Goal: Task Accomplishment & Management: Complete application form

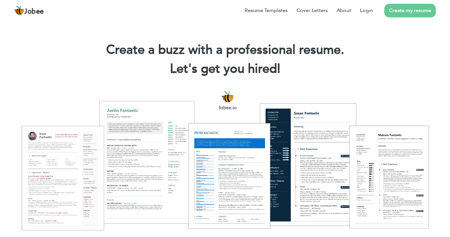
click at [405, 10] on link "Create my resume" at bounding box center [411, 11] width 52 height 14
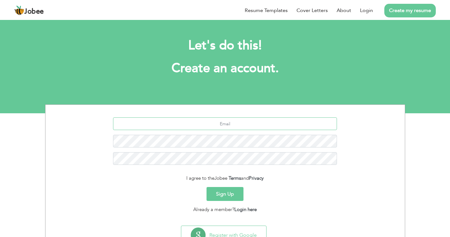
click at [229, 124] on input "text" at bounding box center [225, 123] width 224 height 13
type input "[EMAIL_ADDRESS][DOMAIN_NAME]"
type button "Sign Up"
click at [229, 196] on button "Sign Up" at bounding box center [225, 194] width 37 height 14
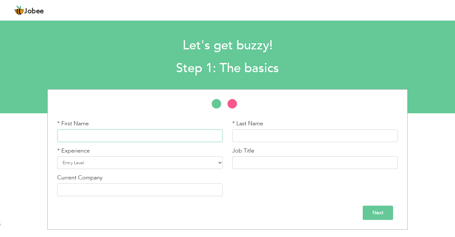
click at [112, 138] on input "text" at bounding box center [140, 135] width 166 height 13
type input "Muhammad"
type input "Imran"
click at [101, 165] on select "Entry Level Less than 1 Year 1 Year 2 Years 3 Years 4 Years 5 Years 6 Years 7 Y…" at bounding box center [140, 162] width 166 height 13
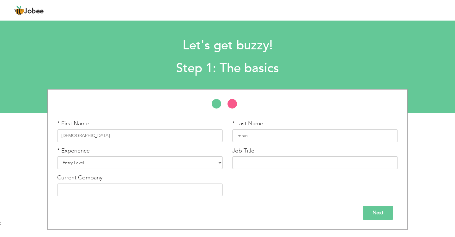
drag, startPoint x: 253, startPoint y: 149, endPoint x: 250, endPoint y: 159, distance: 10.4
click at [253, 150] on label "Job Title" at bounding box center [243, 151] width 22 height 8
click at [250, 159] on input "text" at bounding box center [315, 162] width 166 height 13
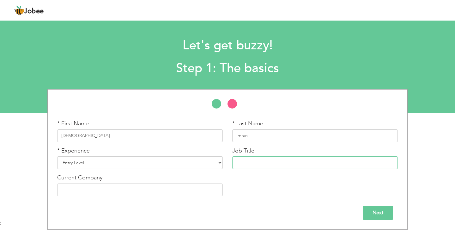
click at [250, 159] on input "text" at bounding box center [315, 162] width 166 height 13
type input "Fresher"
click at [106, 189] on input "text" at bounding box center [140, 189] width 166 height 13
click at [387, 215] on input "Next" at bounding box center [378, 212] width 30 height 14
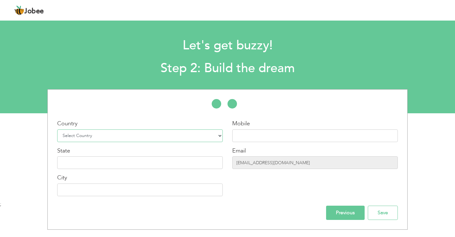
click at [150, 137] on select "Select Country Afghanistan Albania Algeria American Samoa Andorra Angola Anguil…" at bounding box center [140, 135] width 166 height 13
select select "166"
click at [57, 129] on select "Select Country Afghanistan Albania Algeria American Samoa Andorra Angola Anguil…" at bounding box center [140, 135] width 166 height 13
click at [253, 138] on input "text" at bounding box center [315, 135] width 166 height 13
type input "03000437791"
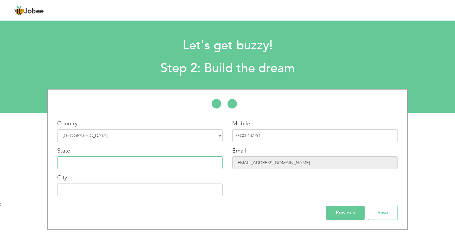
click at [127, 162] on input "text" at bounding box center [140, 162] width 166 height 13
type input "[GEOGRAPHIC_DATA]"
type input "L"
type input "Kasur"
click at [377, 211] on input "Save" at bounding box center [383, 212] width 30 height 14
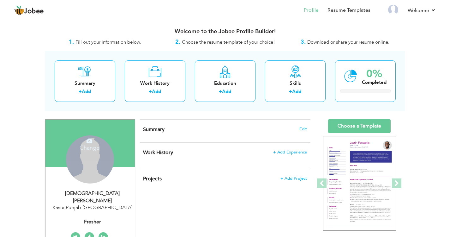
click at [83, 156] on div "Change Remove" at bounding box center [90, 159] width 48 height 48
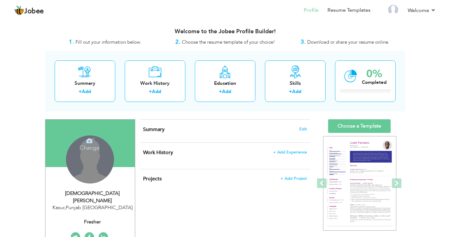
click at [87, 139] on icon at bounding box center [90, 141] width 6 height 6
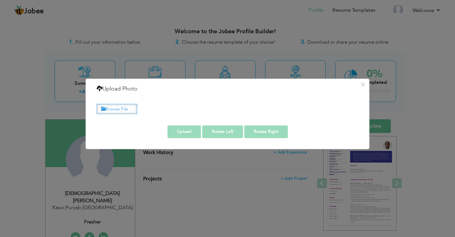
click at [125, 109] on label "Browse File ..." at bounding box center [117, 109] width 40 height 10
click at [0, 0] on input "Browse File ..." at bounding box center [0, 0] width 0 height 0
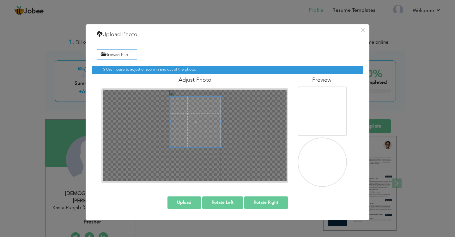
click at [208, 119] on span at bounding box center [195, 121] width 51 height 51
click at [204, 141] on span at bounding box center [195, 125] width 51 height 51
click at [181, 205] on button "Upload" at bounding box center [185, 202] width 34 height 13
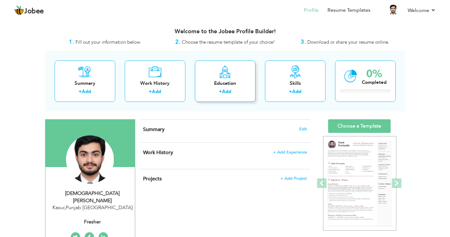
click at [230, 94] on link "Add" at bounding box center [226, 91] width 9 height 6
radio input "true"
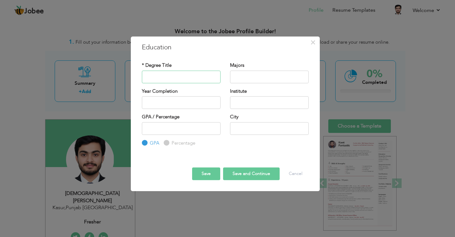
click at [176, 78] on input "text" at bounding box center [181, 76] width 79 height 13
type input "C"
click at [158, 76] on input "Bacholar" at bounding box center [181, 76] width 79 height 13
type input "Bachelor"
click at [257, 82] on input "text" at bounding box center [269, 76] width 79 height 13
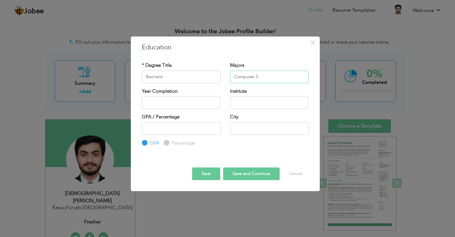
click at [269, 76] on input "Computer S" at bounding box center [269, 76] width 79 height 13
click at [280, 81] on input "Computer S" at bounding box center [269, 76] width 79 height 13
paste input "computer science"
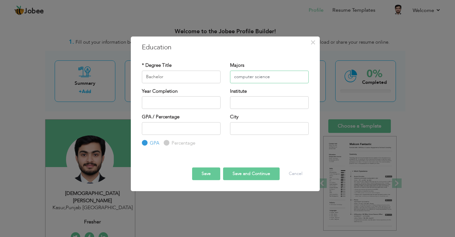
click at [256, 76] on input "computer science" at bounding box center [269, 76] width 79 height 13
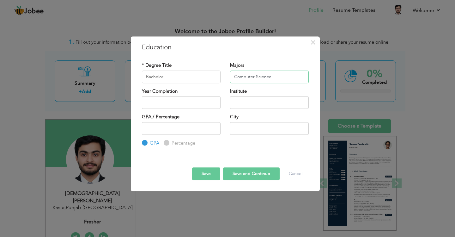
type input "Computer Science"
type input "2025"
click at [192, 105] on input "2025" at bounding box center [181, 102] width 79 height 13
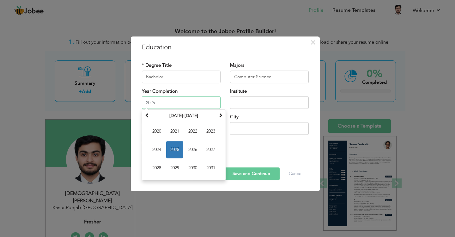
click at [171, 152] on span "2025" at bounding box center [174, 149] width 17 height 17
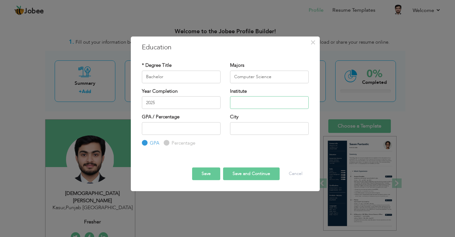
click at [253, 103] on input "text" at bounding box center [269, 102] width 79 height 13
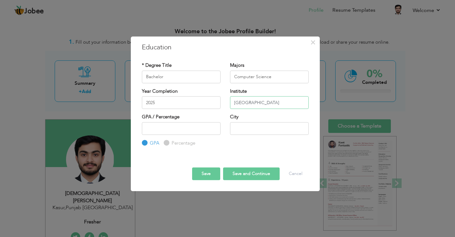
type input "[GEOGRAPHIC_DATA]"
click at [186, 131] on input "number" at bounding box center [181, 128] width 79 height 13
click at [160, 129] on input "number" at bounding box center [181, 128] width 79 height 13
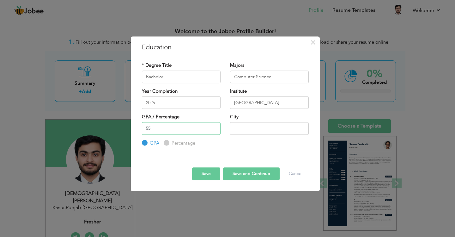
type input "55"
click at [265, 135] on div "City" at bounding box center [269, 126] width 88 height 26
click at [265, 128] on input "text" at bounding box center [269, 128] width 79 height 13
click at [167, 141] on input "Percentage" at bounding box center [166, 143] width 4 height 4
radio input "true"
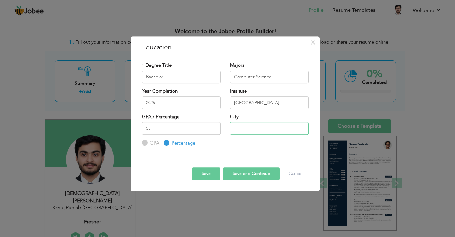
click at [247, 128] on input "text" at bounding box center [269, 128] width 79 height 13
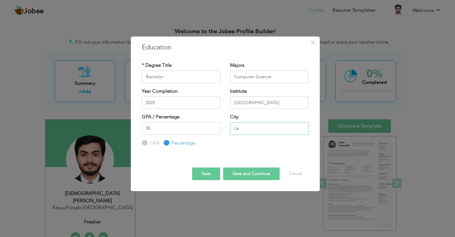
type input "L"
click at [247, 170] on button "Save and Continue" at bounding box center [251, 173] width 57 height 13
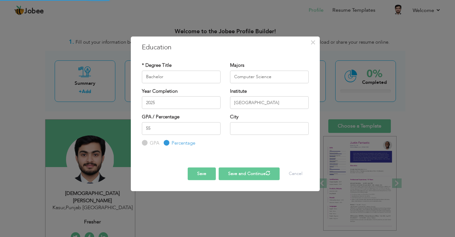
radio input "true"
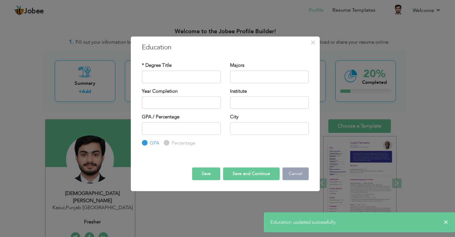
click at [292, 172] on button "Cancel" at bounding box center [296, 173] width 26 height 13
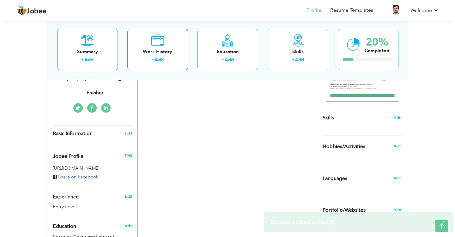
scroll to position [158, 0]
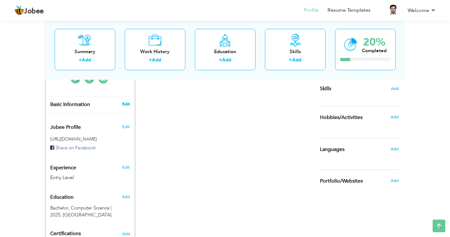
click at [127, 101] on link "Edit" at bounding box center [126, 104] width 8 height 6
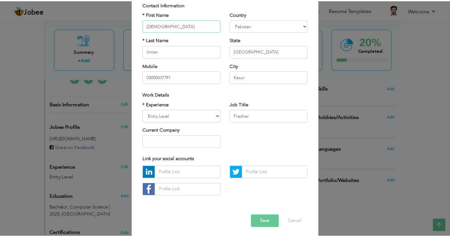
scroll to position [52, 0]
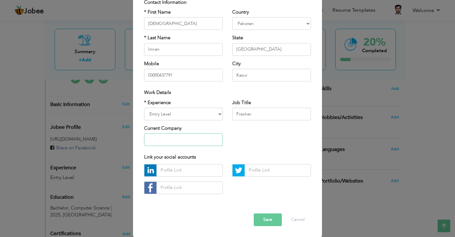
click at [167, 138] on input "text" at bounding box center [183, 139] width 79 height 13
click at [301, 222] on button "Cancel" at bounding box center [298, 219] width 26 height 13
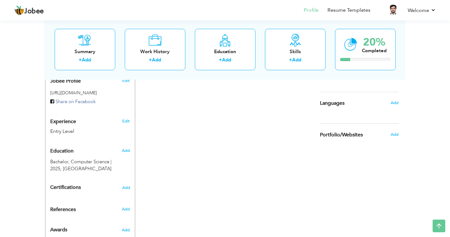
scroll to position [218, 0]
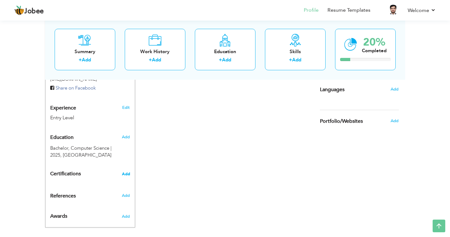
click at [124, 172] on span "Add" at bounding box center [126, 174] width 8 height 4
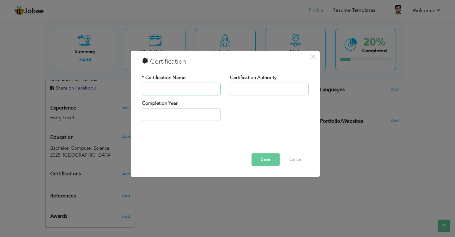
click at [167, 88] on input "text" at bounding box center [181, 88] width 79 height 13
click at [293, 160] on button "Cancel" at bounding box center [296, 159] width 26 height 13
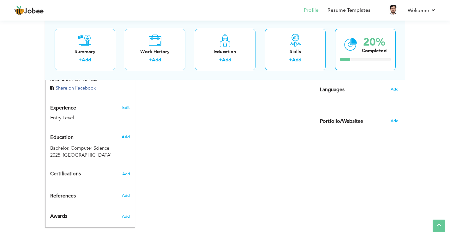
click at [125, 134] on span "Add" at bounding box center [126, 137] width 8 height 6
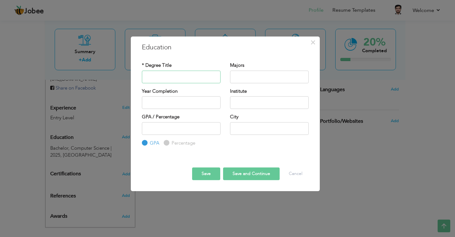
click at [173, 78] on input "text" at bounding box center [181, 76] width 79 height 13
type input "Diploma in Computer"
type input "Office Professional"
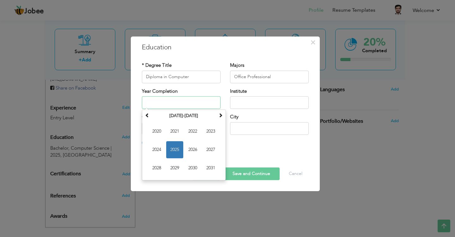
click at [174, 154] on span "2025" at bounding box center [174, 149] width 17 height 17
type input "2025"
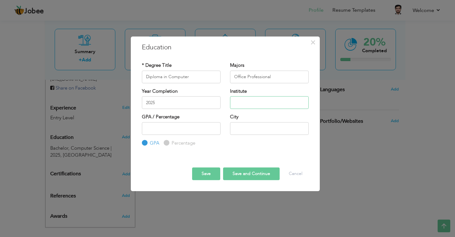
click at [245, 102] on input "text" at bounding box center [269, 102] width 79 height 13
type input "Vocational Training Institute"
click at [187, 127] on input "number" at bounding box center [181, 128] width 79 height 13
click at [177, 144] on label "Percentage" at bounding box center [182, 143] width 25 height 7
click at [168, 144] on input "Percentage" at bounding box center [166, 143] width 4 height 4
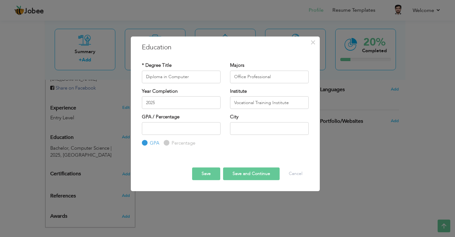
radio input "true"
click at [181, 130] on input "number" at bounding box center [181, 128] width 79 height 13
type input "70"
click at [242, 174] on button "Save and Continue" at bounding box center [251, 173] width 57 height 13
radio input "true"
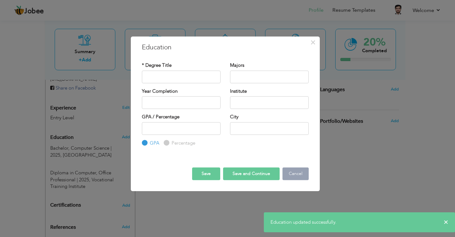
click at [296, 174] on button "Cancel" at bounding box center [296, 173] width 26 height 13
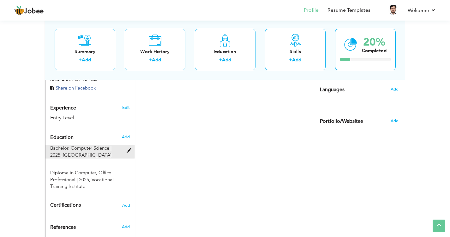
click at [125, 145] on div "Bachelor, Computer Science | 2025, Punjab University" at bounding box center [87, 152] width 82 height 14
type input "Bachelor"
type input "Computer Science"
type input "2025"
type input "[GEOGRAPHIC_DATA]"
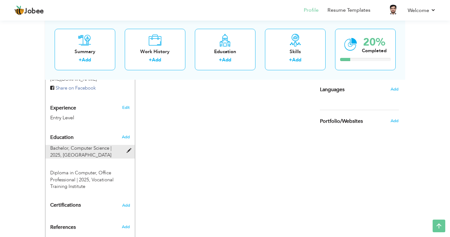
type input "55"
radio input "false"
radio input "true"
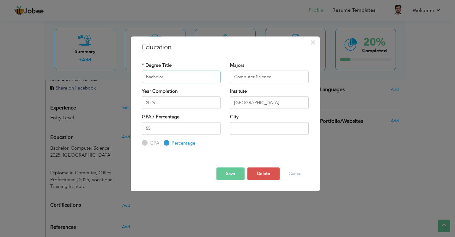
click at [173, 79] on input "Bachelor" at bounding box center [181, 76] width 79 height 13
type input "B.A (IT)"
click at [232, 171] on button "Save" at bounding box center [231, 173] width 28 height 13
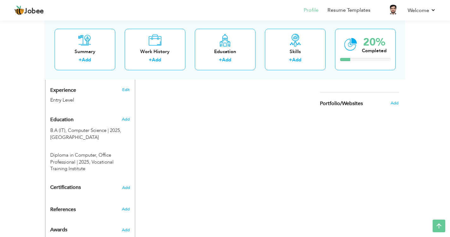
scroll to position [249, 0]
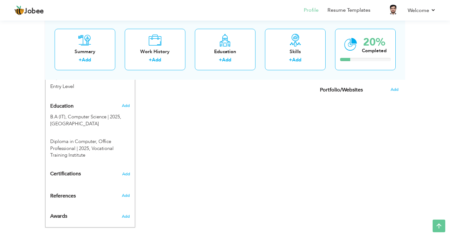
click at [131, 170] on div "Certifications Add" at bounding box center [90, 174] width 89 height 12
click at [130, 169] on div "Certifications Add" at bounding box center [90, 174] width 89 height 12
click at [129, 172] on span "Add" at bounding box center [126, 174] width 8 height 4
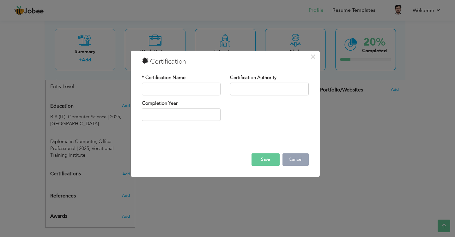
click at [303, 158] on button "Cancel" at bounding box center [296, 159] width 26 height 13
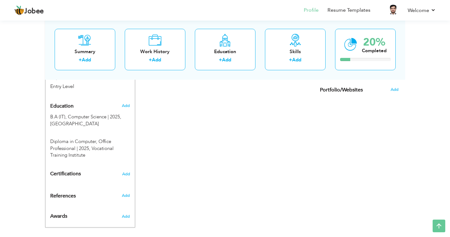
click at [128, 102] on div "Add" at bounding box center [127, 106] width 15 height 12
radio input "true"
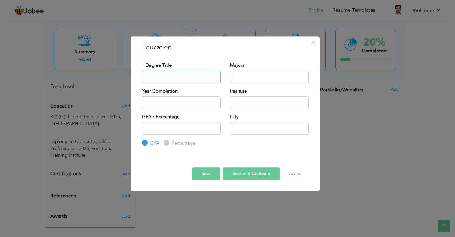
paste input "matriculation"
click at [151, 78] on input "matriculation" at bounding box center [181, 76] width 79 height 13
click at [150, 76] on input "matriculation" at bounding box center [181, 76] width 79 height 13
type input "Matriculation"
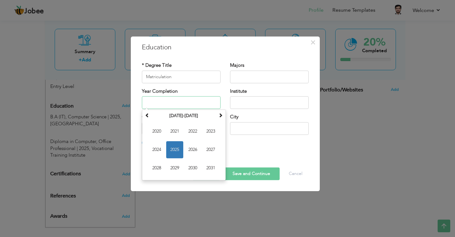
click at [175, 101] on input "text" at bounding box center [181, 102] width 79 height 13
click at [153, 135] on span "2020" at bounding box center [156, 131] width 17 height 17
type input "2020"
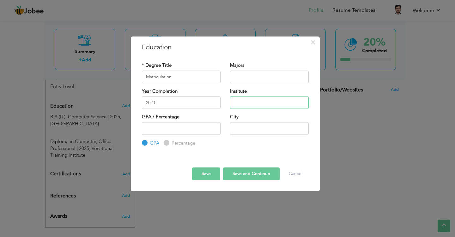
click at [234, 103] on input "text" at bounding box center [269, 102] width 79 height 13
type input "BISE [GEOGRAPHIC_DATA]"
click at [237, 79] on input "text" at bounding box center [269, 76] width 79 height 13
type input "Science"
click at [181, 127] on input "number" at bounding box center [181, 128] width 79 height 13
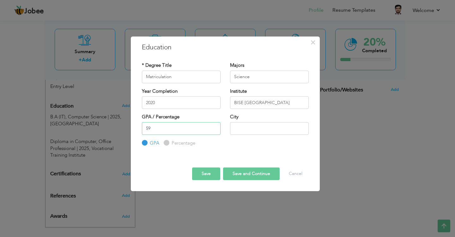
type input "59"
click at [182, 143] on label "Percentage" at bounding box center [182, 143] width 25 height 7
click at [168, 143] on input "Percentage" at bounding box center [166, 143] width 4 height 4
radio input "true"
click at [239, 173] on button "Save and Continue" at bounding box center [251, 173] width 57 height 13
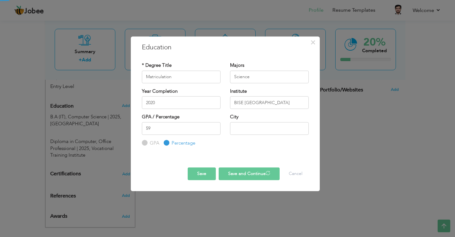
radio input "true"
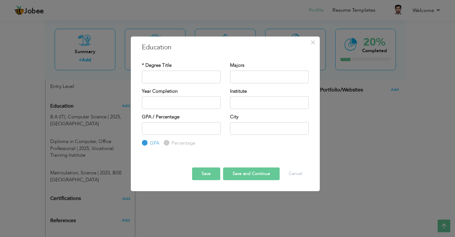
click at [150, 68] on label "* Degree Title" at bounding box center [157, 65] width 30 height 7
click at [152, 72] on input "text" at bounding box center [181, 76] width 79 height 13
click at [148, 76] on input "B.A (IT)" at bounding box center [181, 76] width 79 height 13
type input "F.A (IT)"
click at [244, 81] on input "text" at bounding box center [269, 76] width 79 height 13
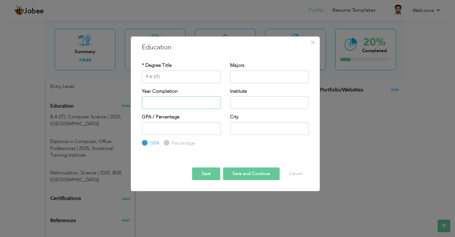
click at [180, 104] on input "text" at bounding box center [181, 102] width 79 height 13
click at [182, 105] on input "text" at bounding box center [181, 102] width 79 height 13
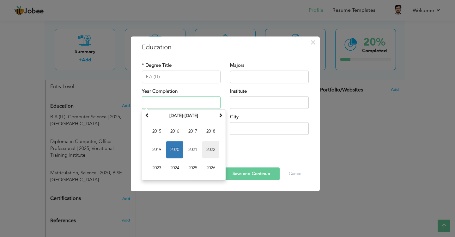
click at [210, 151] on span "2022" at bounding box center [210, 149] width 17 height 17
type input "2022"
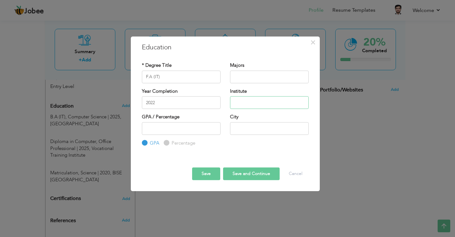
click at [242, 105] on input "text" at bounding box center [269, 102] width 79 height 13
type input "b"
type input "BISE [GEOGRAPHIC_DATA]"
click at [169, 128] on input "number" at bounding box center [181, 128] width 79 height 13
type input "70.18"
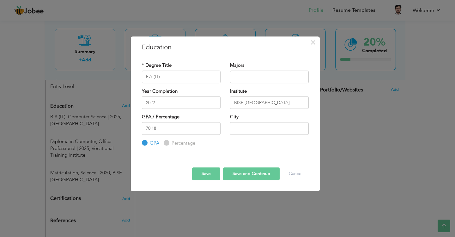
click at [186, 140] on label "Percentage" at bounding box center [182, 143] width 25 height 7
click at [168, 141] on input "Percentage" at bounding box center [166, 143] width 4 height 4
radio input "true"
click at [208, 171] on button "Save" at bounding box center [206, 173] width 28 height 13
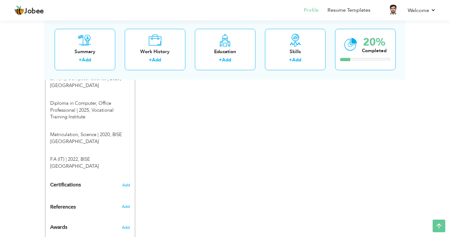
scroll to position [292, 0]
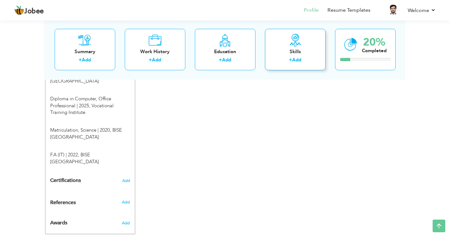
click at [301, 61] on link "Add" at bounding box center [296, 60] width 9 height 6
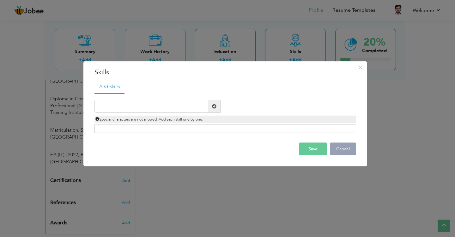
click at [348, 150] on button "Cancel" at bounding box center [343, 149] width 26 height 13
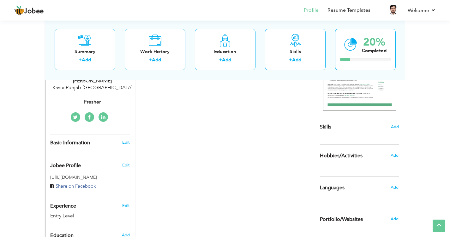
scroll to position [134, 0]
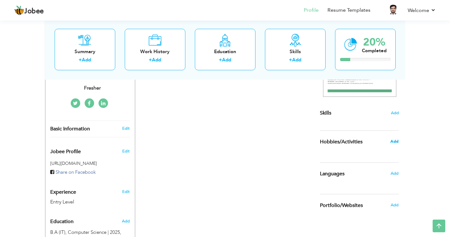
click at [393, 142] on span "Add" at bounding box center [395, 141] width 8 height 6
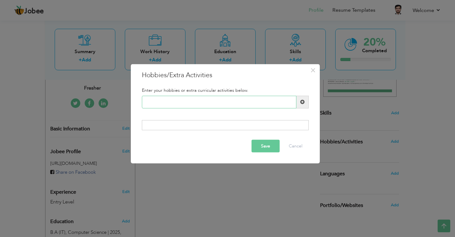
click at [188, 103] on input "text" at bounding box center [219, 101] width 155 height 13
type input "i"
type input "Internet Exploring"
click at [299, 105] on span at bounding box center [302, 101] width 12 height 13
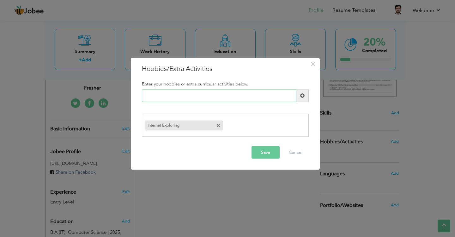
click at [163, 96] on input "text" at bounding box center [219, 95] width 155 height 13
type input "Reading"
click at [300, 94] on span at bounding box center [302, 95] width 12 height 13
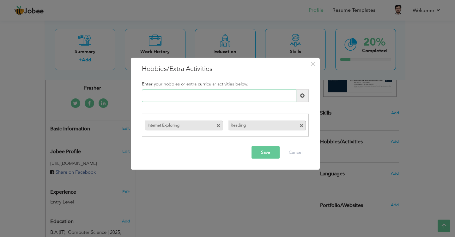
click at [217, 93] on input "text" at bounding box center [219, 95] width 155 height 13
click at [296, 94] on input "Writing" at bounding box center [219, 95] width 155 height 13
type input "Writing"
click at [301, 94] on span at bounding box center [302, 95] width 4 height 4
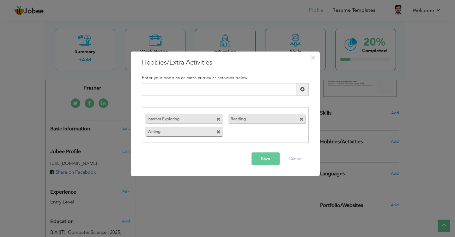
click at [269, 163] on button "Save" at bounding box center [266, 158] width 28 height 13
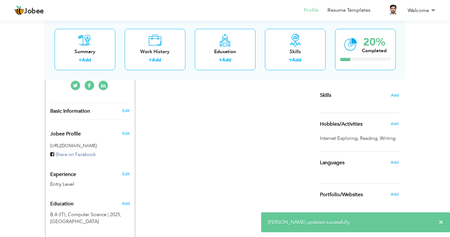
scroll to position [165, 0]
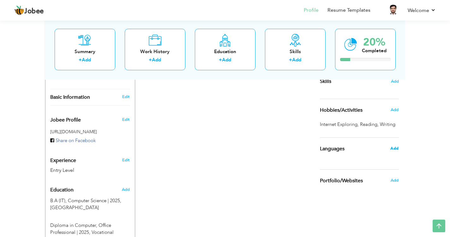
click at [391, 148] on span "Add" at bounding box center [395, 148] width 8 height 6
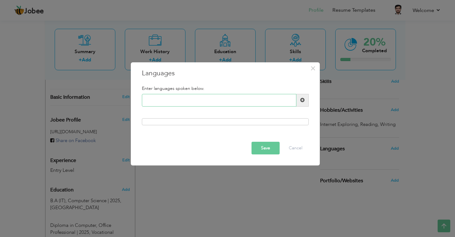
click at [157, 97] on input "text" at bounding box center [219, 100] width 155 height 13
type input "e"
type input "English"
click at [303, 95] on span at bounding box center [302, 100] width 12 height 13
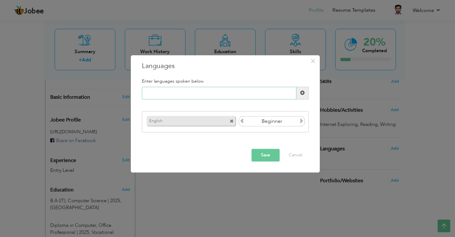
click at [186, 96] on input "text" at bounding box center [219, 93] width 155 height 13
click at [301, 122] on icon at bounding box center [302, 121] width 6 height 6
click at [208, 91] on input "text" at bounding box center [219, 93] width 155 height 13
type input "Urdu"
click at [300, 95] on span at bounding box center [302, 93] width 12 height 13
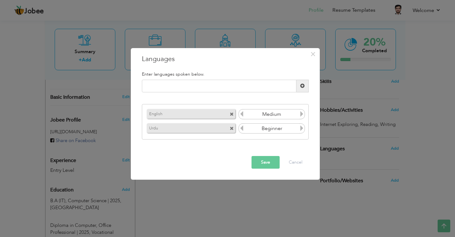
click at [299, 130] on div "Beginner" at bounding box center [272, 128] width 67 height 10
click at [301, 130] on icon at bounding box center [302, 128] width 6 height 6
click at [195, 88] on input "text" at bounding box center [219, 86] width 155 height 13
type input "Punjabi"
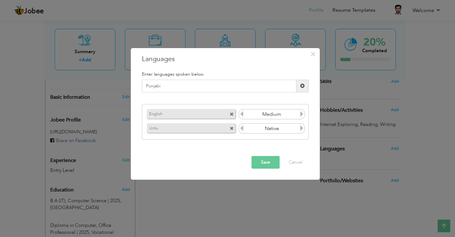
click at [307, 86] on span at bounding box center [302, 86] width 12 height 13
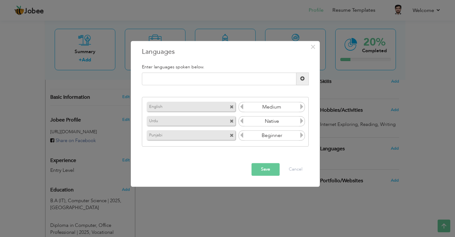
click at [302, 136] on icon at bounding box center [302, 135] width 6 height 6
click at [265, 167] on button "Save" at bounding box center [266, 169] width 28 height 13
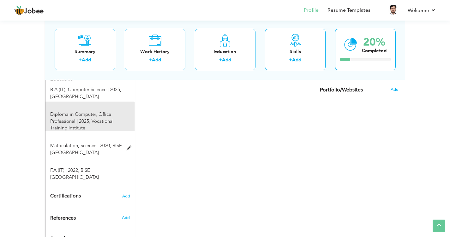
scroll to position [292, 0]
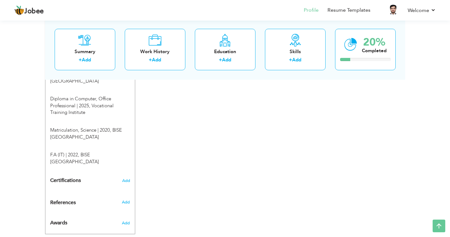
drag, startPoint x: 45, startPoint y: 219, endPoint x: 44, endPoint y: 215, distance: 4.5
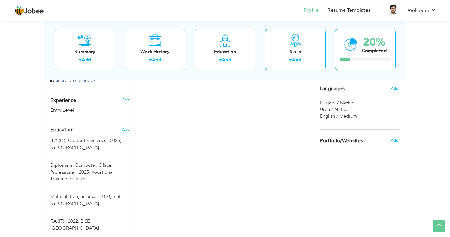
scroll to position [197, 0]
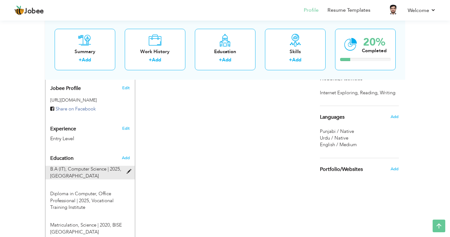
click at [129, 169] on span at bounding box center [131, 171] width 8 height 5
type input "B.A (IT)"
type input "Computer Science"
type input "2025"
type input "[GEOGRAPHIC_DATA]"
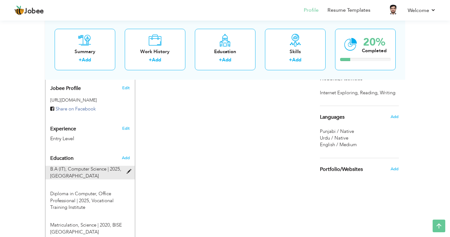
type input "55"
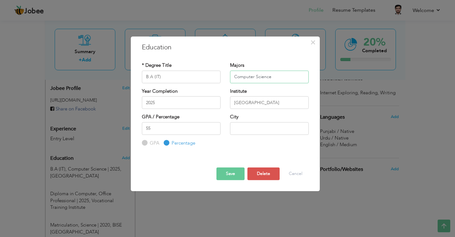
click at [279, 76] on input "Computer Science" at bounding box center [269, 76] width 79 height 13
click at [278, 76] on input "Computer Science" at bounding box center [269, 76] width 79 height 13
click at [277, 76] on input "Computer Science" at bounding box center [269, 76] width 79 height 13
click at [240, 175] on button "Save" at bounding box center [231, 173] width 28 height 13
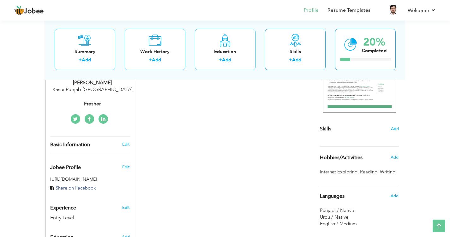
scroll to position [102, 0]
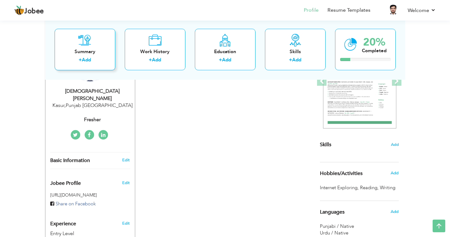
click at [81, 58] on label "+" at bounding box center [80, 60] width 3 height 7
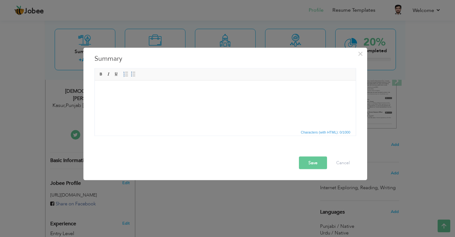
click at [119, 80] on html at bounding box center [225, 80] width 261 height 0
click at [137, 100] on html at bounding box center [225, 89] width 261 height 19
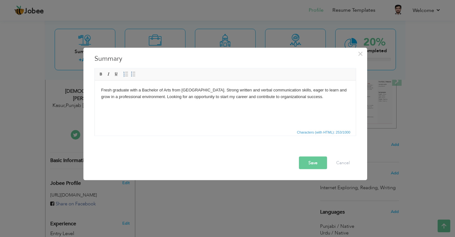
click at [314, 164] on button "Save" at bounding box center [313, 162] width 28 height 13
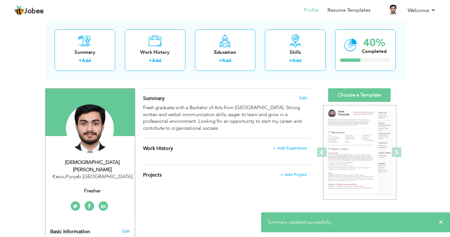
scroll to position [32, 0]
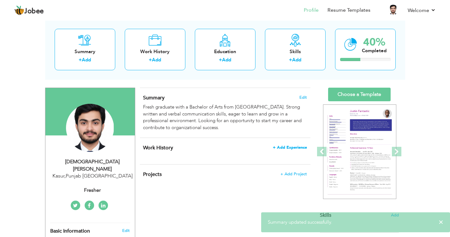
click at [275, 150] on span "+ Add Experience" at bounding box center [290, 147] width 34 height 4
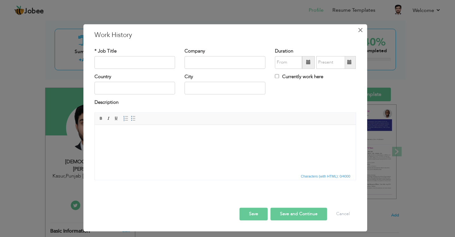
click at [361, 33] on span "×" at bounding box center [360, 29] width 5 height 11
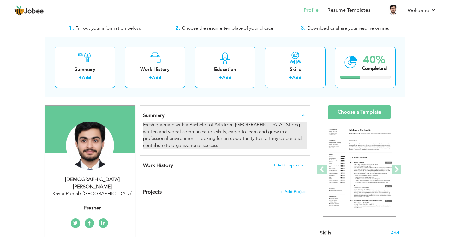
scroll to position [0, 0]
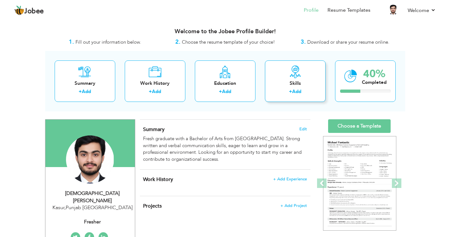
click at [293, 90] on link "Add" at bounding box center [296, 91] width 9 height 6
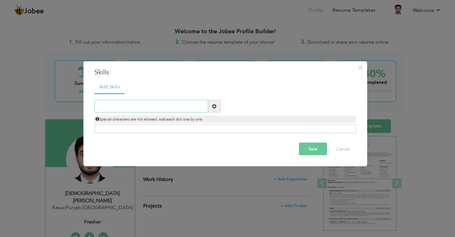
click at [139, 106] on input "text" at bounding box center [152, 106] width 114 height 13
paste input "Written & verbal communication"
type input "Written & verbal communication"
click at [214, 105] on span at bounding box center [214, 106] width 4 height 4
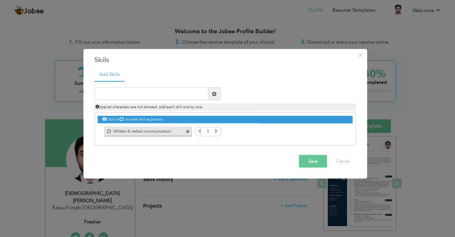
click at [218, 130] on icon at bounding box center [217, 131] width 6 height 6
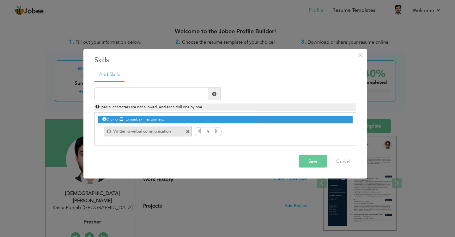
click at [218, 130] on icon at bounding box center [217, 131] width 6 height 6
click at [153, 131] on label "Written & verbal communication" at bounding box center [143, 130] width 64 height 8
click at [199, 94] on input "text" at bounding box center [152, 94] width 114 height 13
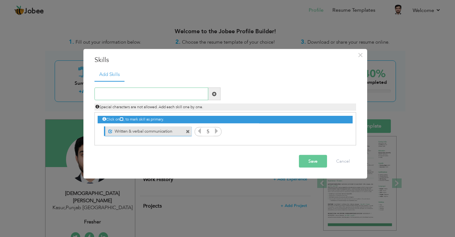
click at [137, 94] on input "text" at bounding box center [152, 94] width 114 height 13
paste input "Quick learner & adaptable"
type input "Quick learner & adaptable"
click at [216, 92] on span at bounding box center [214, 94] width 12 height 13
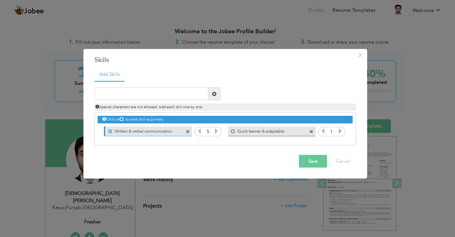
click at [339, 131] on icon at bounding box center [341, 131] width 6 height 6
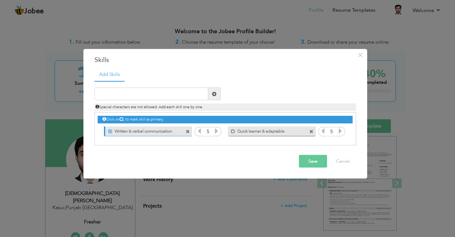
click at [339, 131] on icon at bounding box center [341, 131] width 6 height 6
click at [232, 131] on span at bounding box center [233, 131] width 4 height 4
click at [167, 96] on input "text" at bounding box center [152, 94] width 114 height 13
paste input "MS Office (Word, Excel, PowerPoint)"
type input "MS Office (Word, Excel, PowerPoint)"
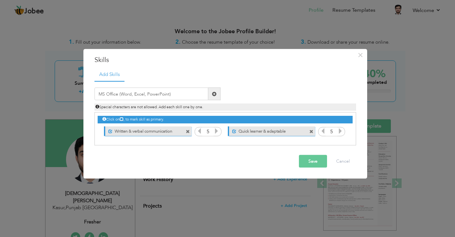
click at [218, 94] on span at bounding box center [214, 94] width 12 height 13
click at [180, 94] on input "text" at bounding box center [152, 94] width 114 height 13
paste input "MS Office (Word, Excel, PowerPoint)"
type input "MS Office Word, Excel, PowerPoint"
click at [213, 94] on span at bounding box center [214, 93] width 4 height 4
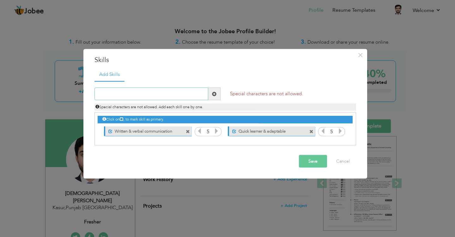
click at [174, 94] on input "text" at bounding box center [152, 94] width 114 height 13
paste input "MS Office (Word, Excel, PowerPoint)"
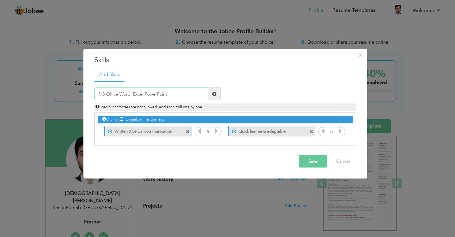
type input "MS Office Word, Excel PowerPoint"
click at [215, 94] on span at bounding box center [214, 93] width 4 height 4
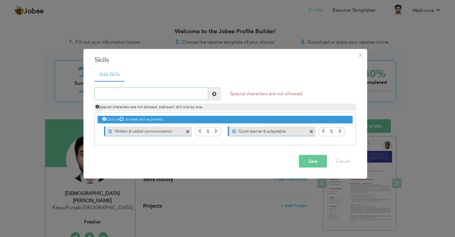
click at [175, 94] on input "text" at bounding box center [152, 94] width 114 height 13
paste input "MS Office (Word, Excel, PowerPoint)"
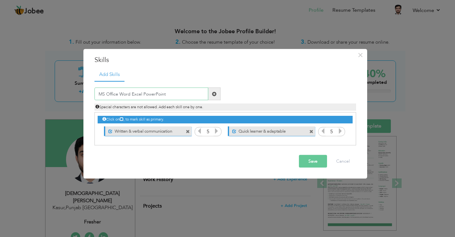
click at [169, 91] on input "MS Office Word Excel PowerPoint" at bounding box center [152, 94] width 114 height 13
type input "MS Office Word Excel PowerPoint"
click at [219, 95] on span at bounding box center [214, 94] width 12 height 13
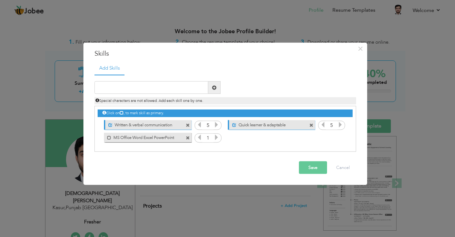
click at [113, 137] on label "MS Office Word Excel PowerPoint" at bounding box center [143, 136] width 64 height 8
click at [214, 141] on div "1" at bounding box center [208, 137] width 27 height 9
click at [218, 138] on icon at bounding box center [217, 137] width 6 height 6
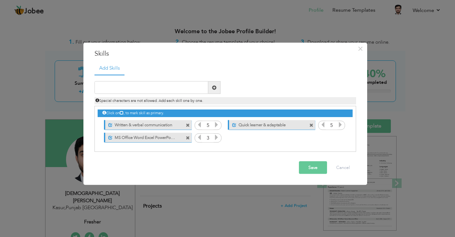
click at [218, 138] on icon at bounding box center [217, 137] width 6 height 6
click at [132, 86] on input "text" at bounding box center [152, 87] width 114 height 13
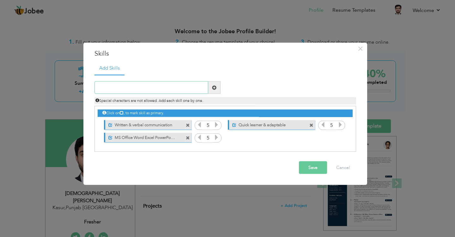
paste input "Time management"
type input "Time management"
click at [214, 87] on span at bounding box center [214, 87] width 4 height 4
click at [258, 136] on label "Time management" at bounding box center [267, 136] width 64 height 8
click at [341, 138] on icon at bounding box center [341, 137] width 6 height 6
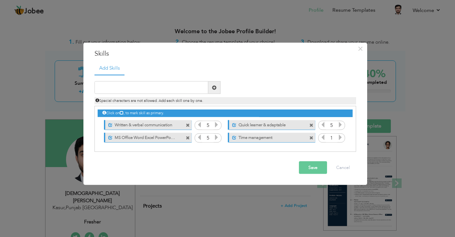
click at [341, 138] on icon at bounding box center [341, 137] width 6 height 6
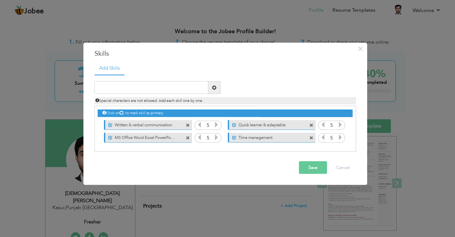
click at [341, 138] on icon at bounding box center [341, 137] width 6 height 6
click at [341, 137] on icon at bounding box center [341, 137] width 6 height 6
click at [135, 94] on div "Duplicate entry Special characters are not allowed. Add each skill one by one." at bounding box center [225, 92] width 271 height 23
click at [136, 89] on input "text" at bounding box center [152, 87] width 114 height 13
paste input "Data entry & documentation"
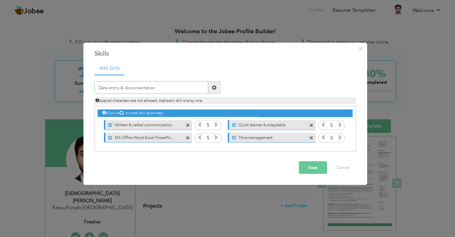
type input "Data entry & documentation"
click at [215, 87] on span at bounding box center [214, 87] width 4 height 4
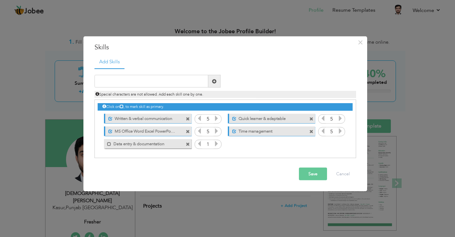
click at [134, 144] on label "Data entry & documentation" at bounding box center [143, 143] width 64 height 8
click at [216, 142] on icon at bounding box center [217, 144] width 6 height 6
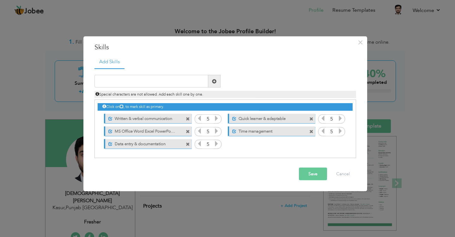
click at [216, 142] on icon at bounding box center [217, 144] width 6 height 6
click at [310, 174] on button "Save" at bounding box center [313, 174] width 28 height 13
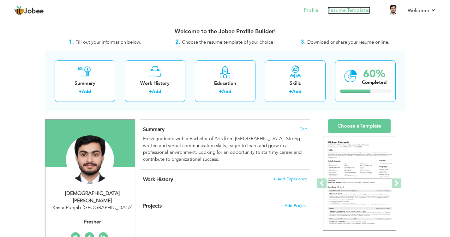
click at [353, 10] on link "Resume Templates" at bounding box center [349, 10] width 43 height 7
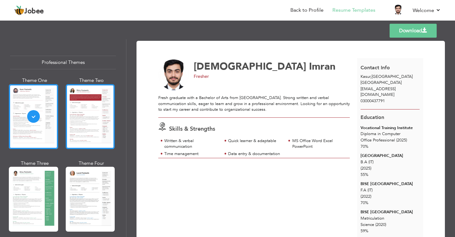
click at [89, 135] on div at bounding box center [90, 116] width 49 height 65
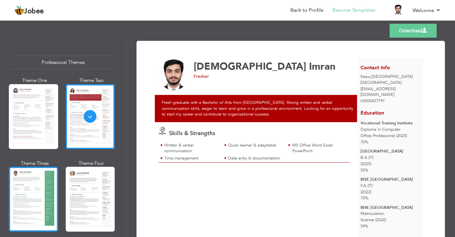
click at [29, 176] on div at bounding box center [33, 199] width 49 height 65
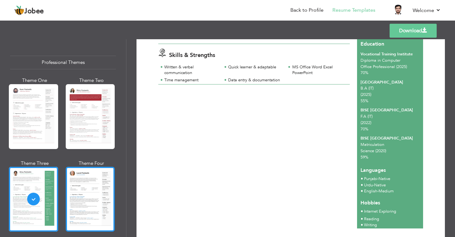
scroll to position [27, 0]
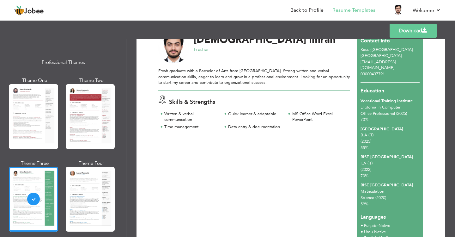
click at [76, 184] on div at bounding box center [90, 199] width 49 height 65
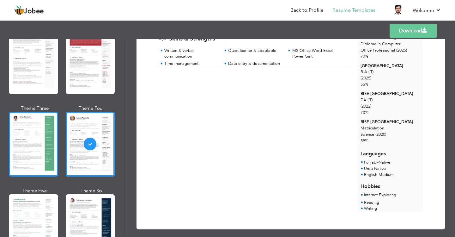
scroll to position [63, 0]
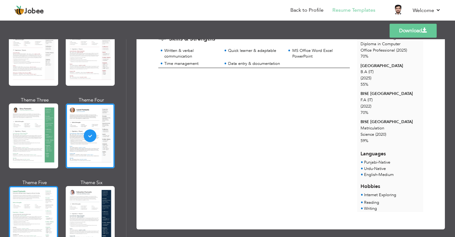
click at [28, 193] on div at bounding box center [33, 218] width 49 height 65
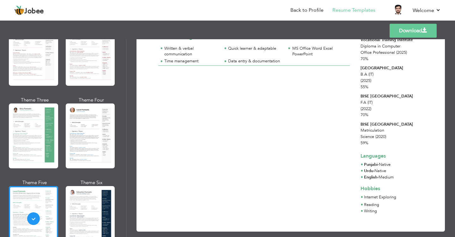
scroll to position [81, 0]
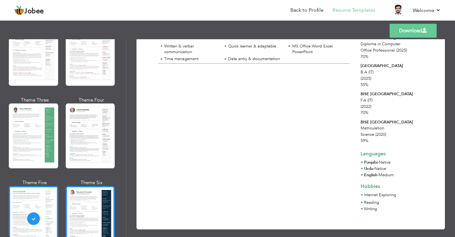
click at [105, 193] on div at bounding box center [90, 218] width 49 height 65
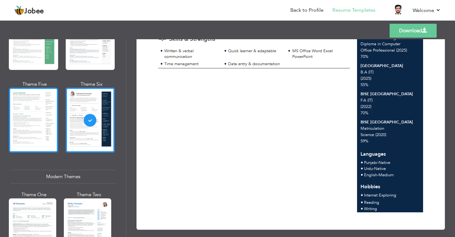
scroll to position [221, 0]
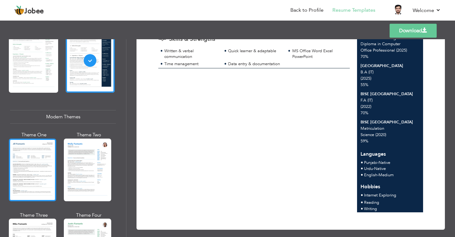
click at [44, 168] on div at bounding box center [32, 169] width 47 height 63
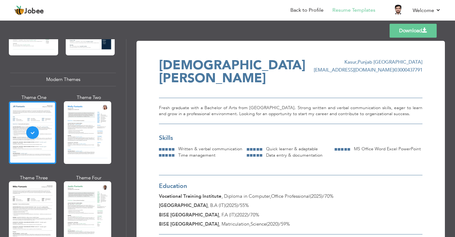
scroll to position [284, 0]
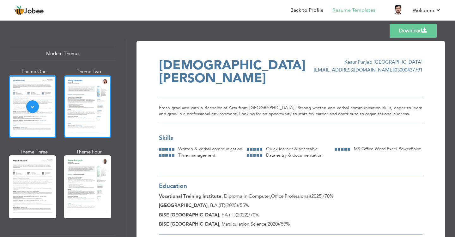
click at [81, 110] on div at bounding box center [87, 106] width 47 height 63
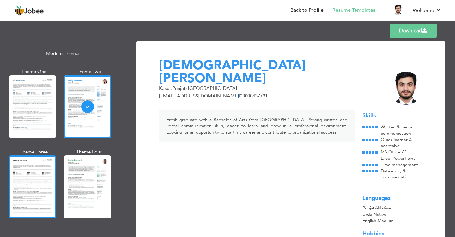
click at [32, 174] on div at bounding box center [32, 186] width 47 height 63
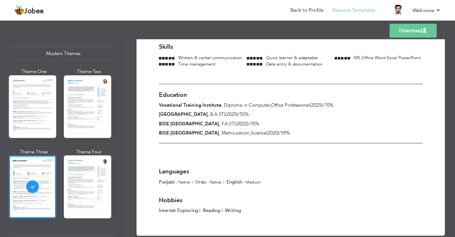
scroll to position [0, 0]
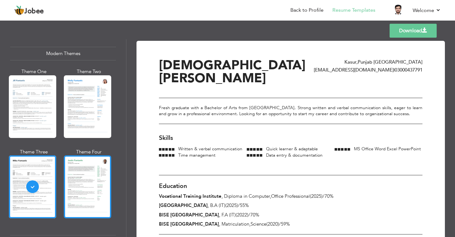
click at [93, 186] on div at bounding box center [87, 186] width 47 height 63
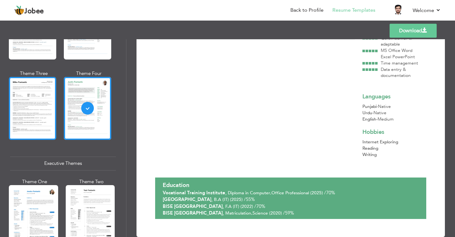
scroll to position [411, 0]
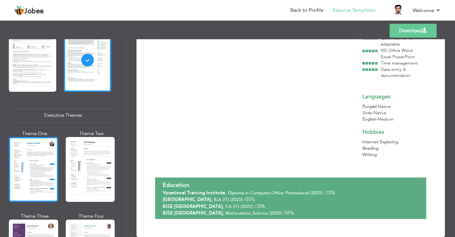
click at [43, 162] on div at bounding box center [33, 169] width 49 height 65
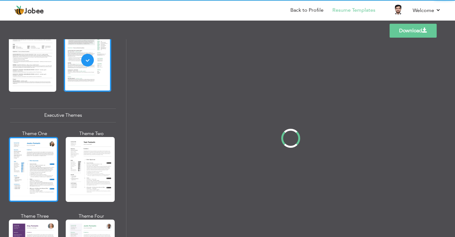
scroll to position [411, 0]
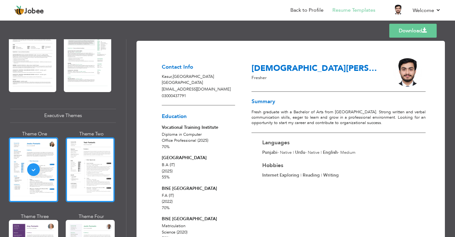
click at [90, 161] on div at bounding box center [90, 169] width 49 height 65
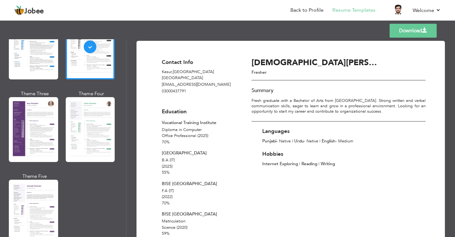
scroll to position [537, 0]
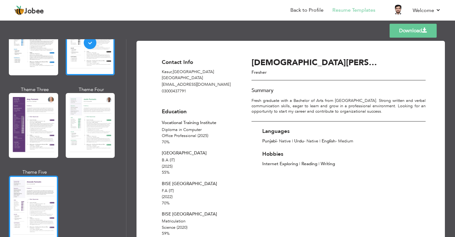
click at [33, 182] on div at bounding box center [33, 207] width 49 height 65
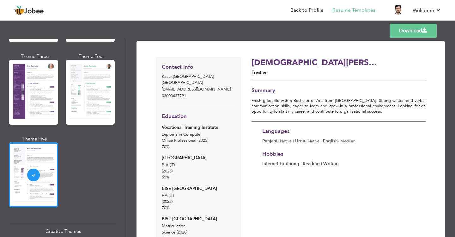
scroll to position [601, 0]
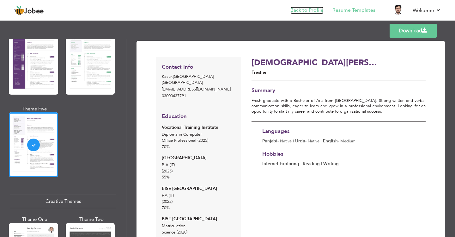
click at [305, 13] on link "Back to Profile" at bounding box center [306, 10] width 33 height 7
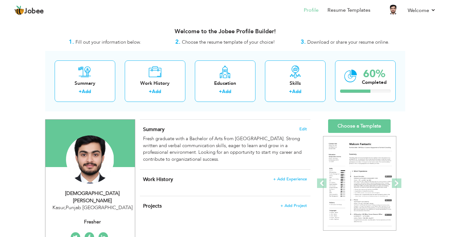
click at [88, 218] on div "Fresher" at bounding box center [92, 221] width 85 height 7
type input "[DEMOGRAPHIC_DATA]"
type input "Imran"
type input "03000437791"
select select "number:166"
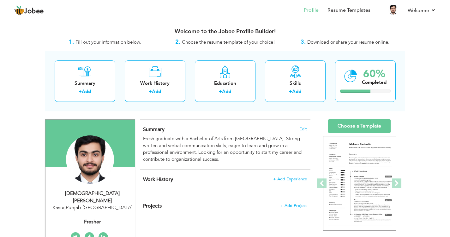
type input "[GEOGRAPHIC_DATA]"
type input "Kasur"
select select "number:1"
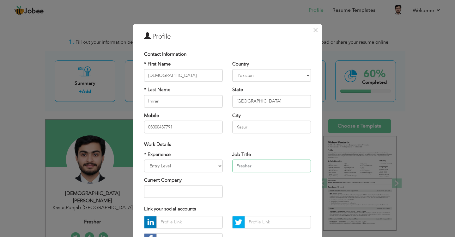
click at [269, 170] on input "Fresher" at bounding box center [271, 165] width 79 height 13
click at [268, 171] on input "Fresher" at bounding box center [271, 165] width 79 height 13
paste input "Entry-Level Candidate – Bachelor of Arts"
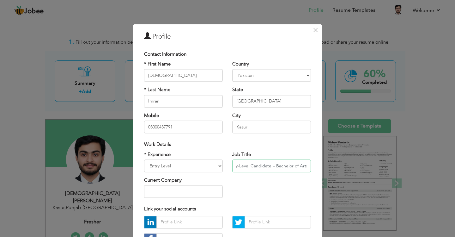
click at [268, 166] on input "Entry-Level Candidate – Bachelor of Arts" at bounding box center [271, 165] width 79 height 13
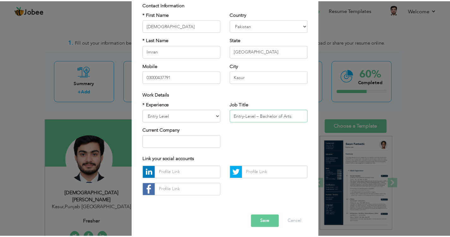
scroll to position [52, 0]
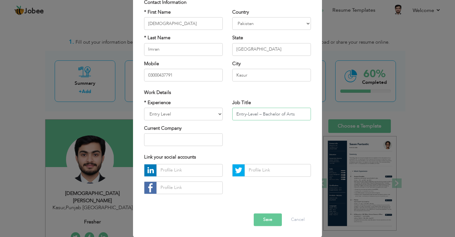
type input "Entry-Level – Bachelor of Arts"
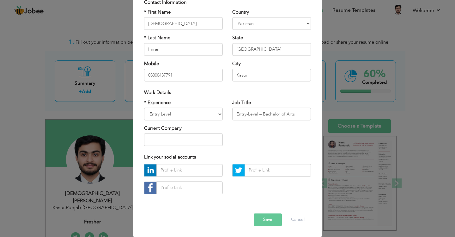
click at [265, 219] on button "Save" at bounding box center [268, 219] width 28 height 13
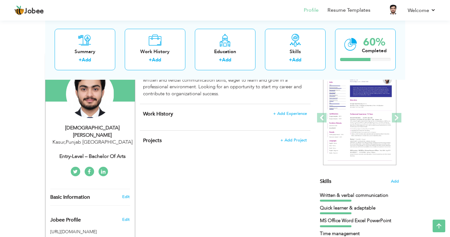
scroll to position [63, 0]
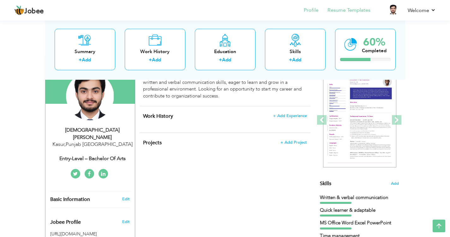
click at [356, 6] on li "Resume Templates" at bounding box center [345, 10] width 52 height 17
click at [354, 8] on link "Resume Templates" at bounding box center [349, 10] width 43 height 7
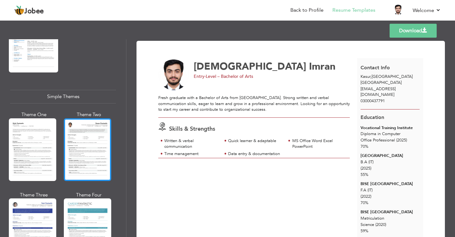
scroll to position [1091, 0]
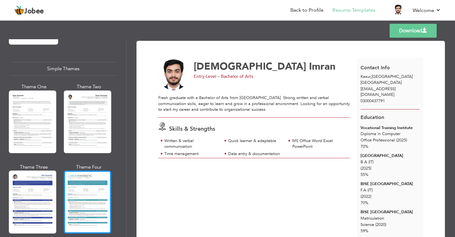
click at [81, 186] on div at bounding box center [87, 201] width 47 height 63
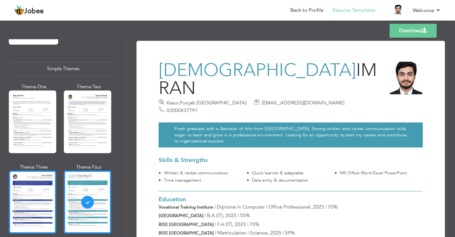
click at [41, 183] on div at bounding box center [32, 201] width 47 height 63
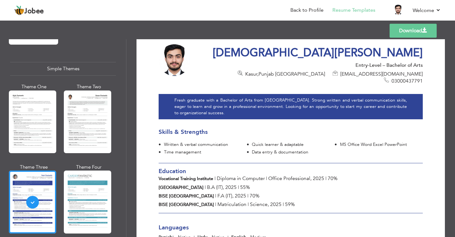
scroll to position [17, 0]
click at [399, 35] on link "Download" at bounding box center [413, 31] width 47 height 14
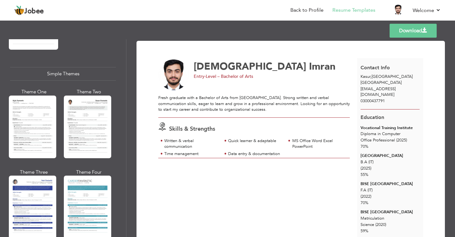
scroll to position [1091, 0]
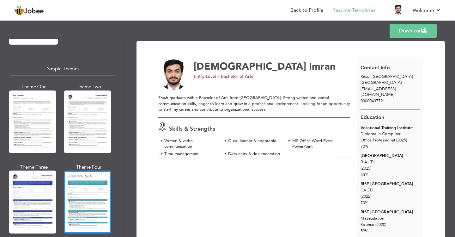
click at [79, 173] on div at bounding box center [87, 201] width 47 height 63
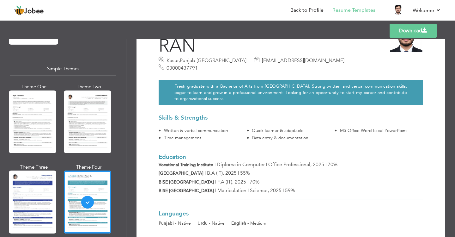
scroll to position [0, 0]
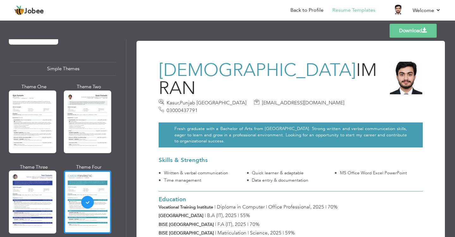
click at [412, 31] on link "Download" at bounding box center [413, 31] width 47 height 14
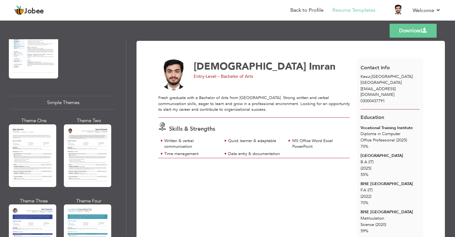
scroll to position [1091, 0]
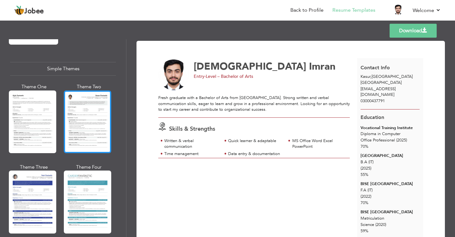
click at [83, 113] on div at bounding box center [87, 121] width 47 height 63
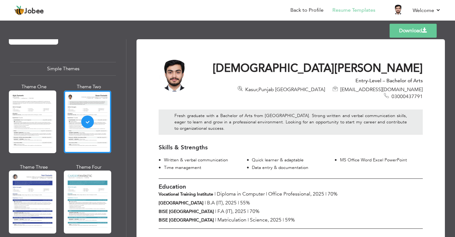
scroll to position [0, 0]
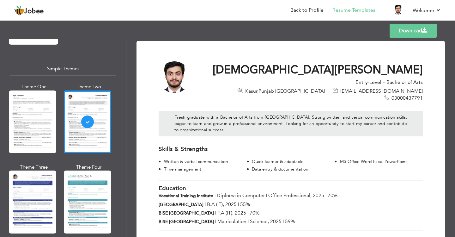
click at [404, 30] on link "Download" at bounding box center [413, 31] width 47 height 14
